Goal: Find specific page/section: Find specific page/section

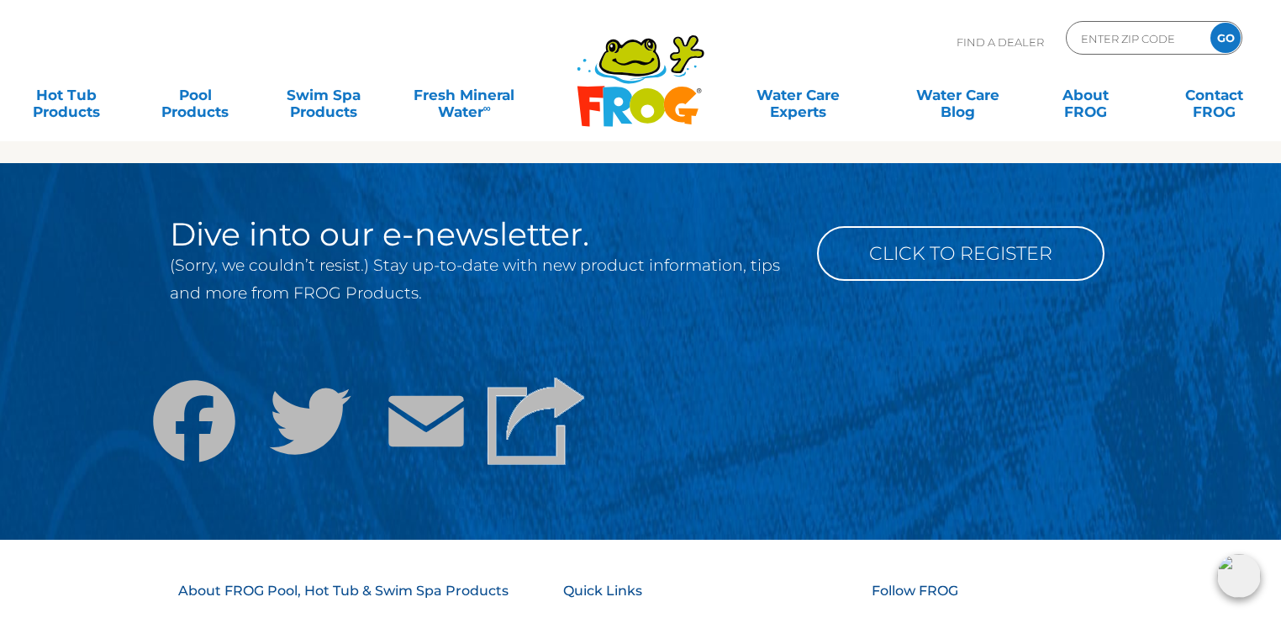
scroll to position [67, 0]
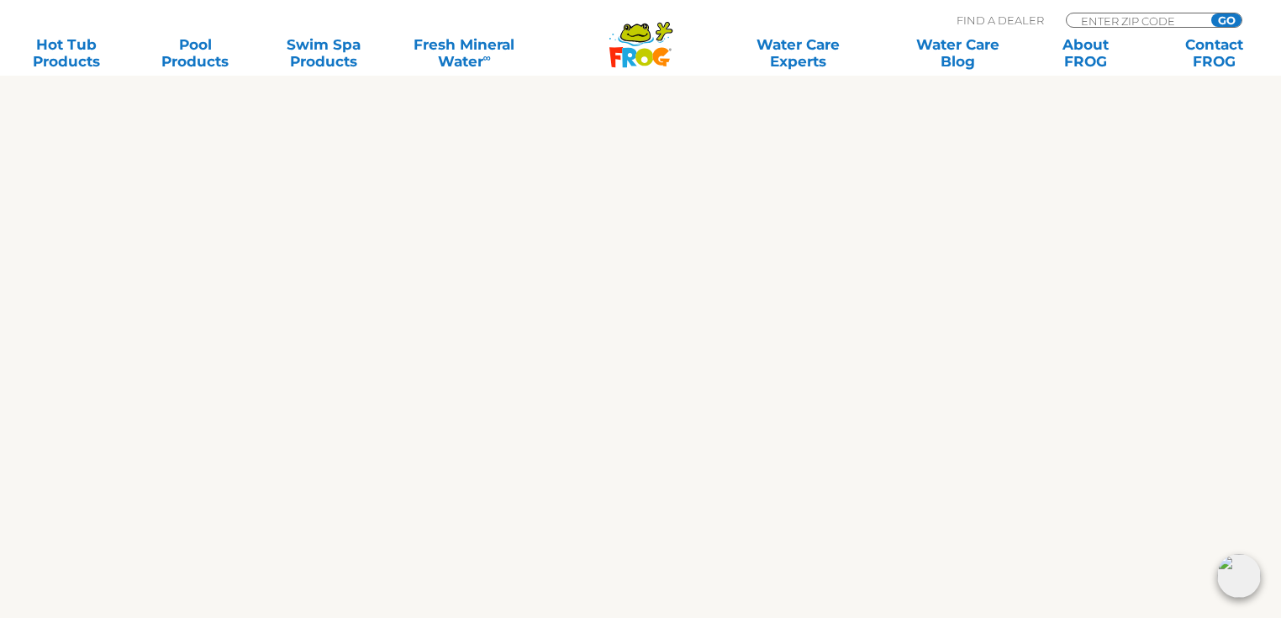
scroll to position [403, 0]
click at [1046, 416] on div "Test Form Title This is a test form. Any entries submitted to this form will no…" at bounding box center [641, 352] width 1034 height 1395
click at [987, 427] on div "Test Form Title This is a test form. Any entries submitted to this form will no…" at bounding box center [641, 212] width 1034 height 1382
